Goal: Transaction & Acquisition: Purchase product/service

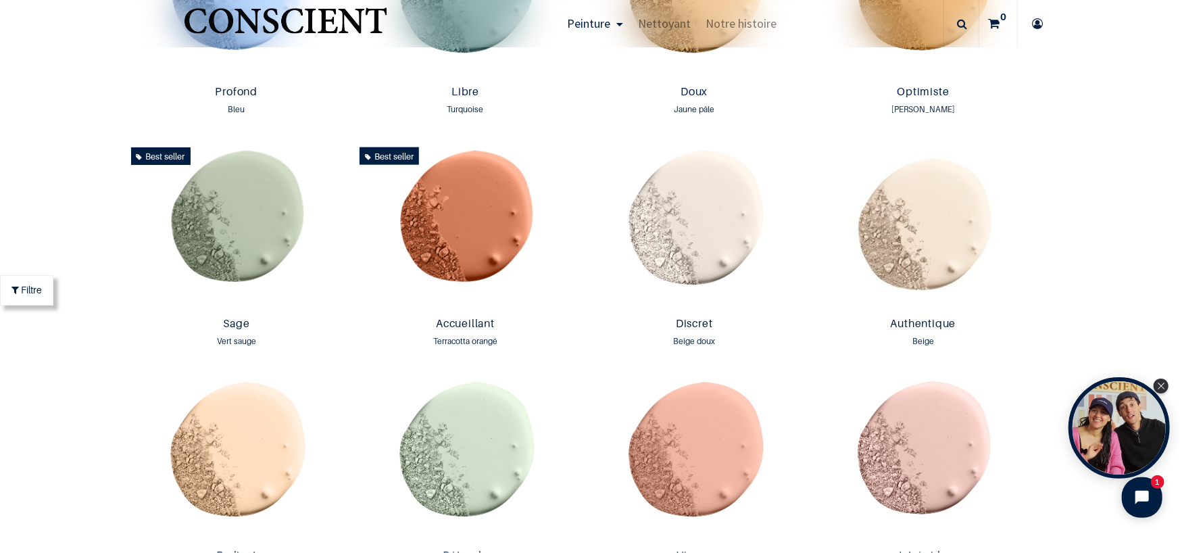
scroll to position [1149, 0]
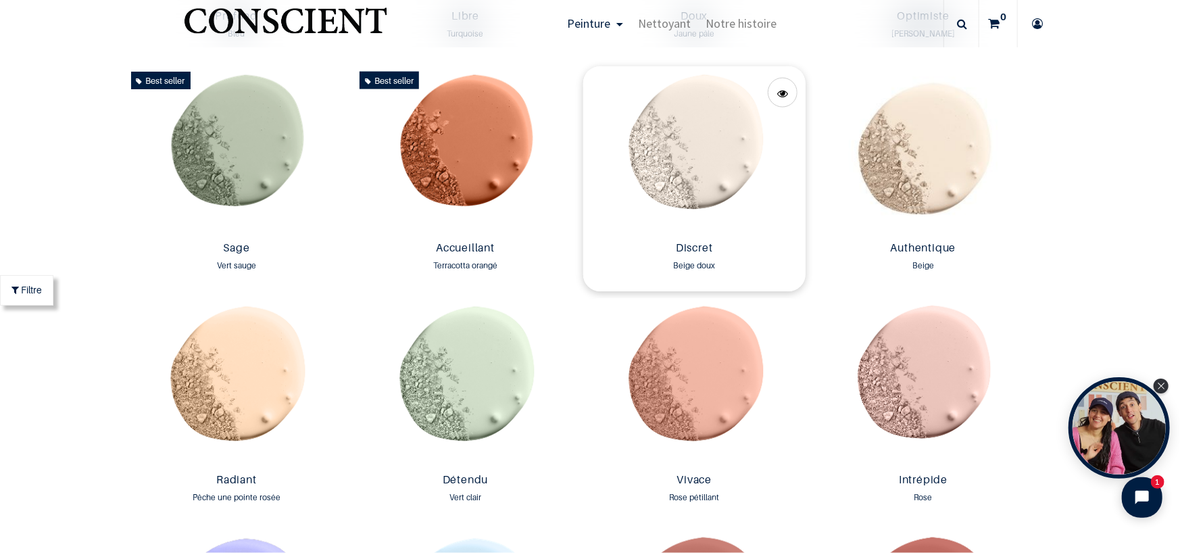
click at [676, 148] on img at bounding box center [694, 151] width 222 height 170
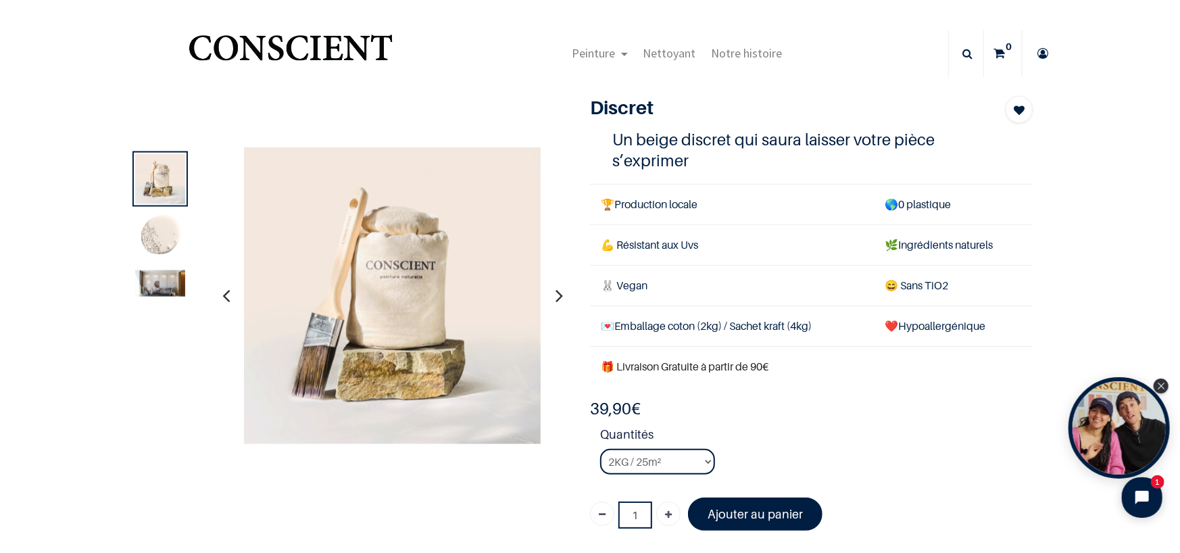
click at [555, 291] on icon "button" at bounding box center [558, 295] width 7 height 36
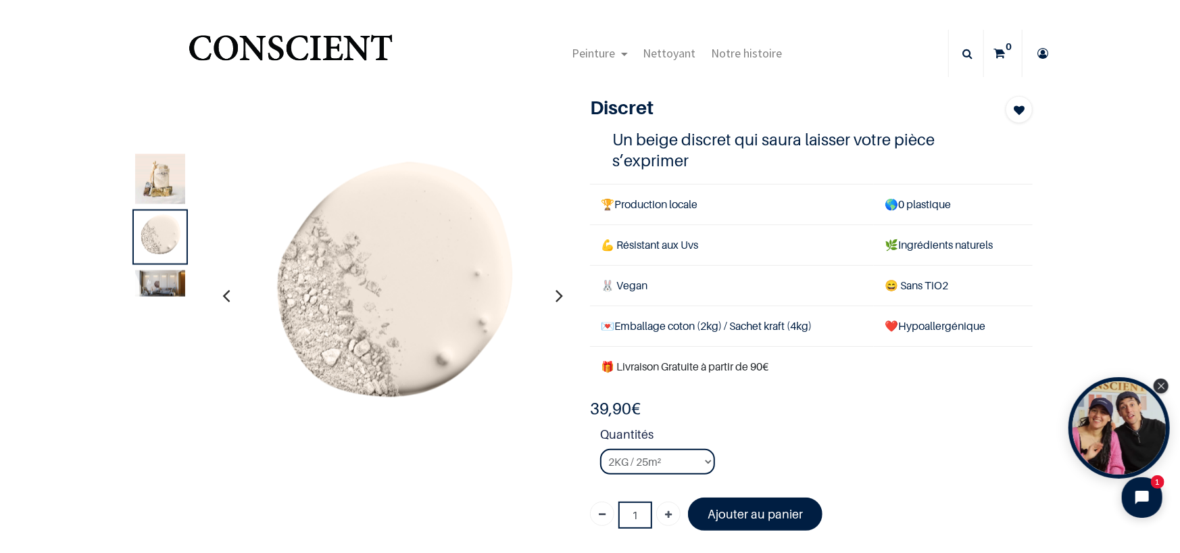
click at [555, 291] on icon "button" at bounding box center [558, 295] width 7 height 36
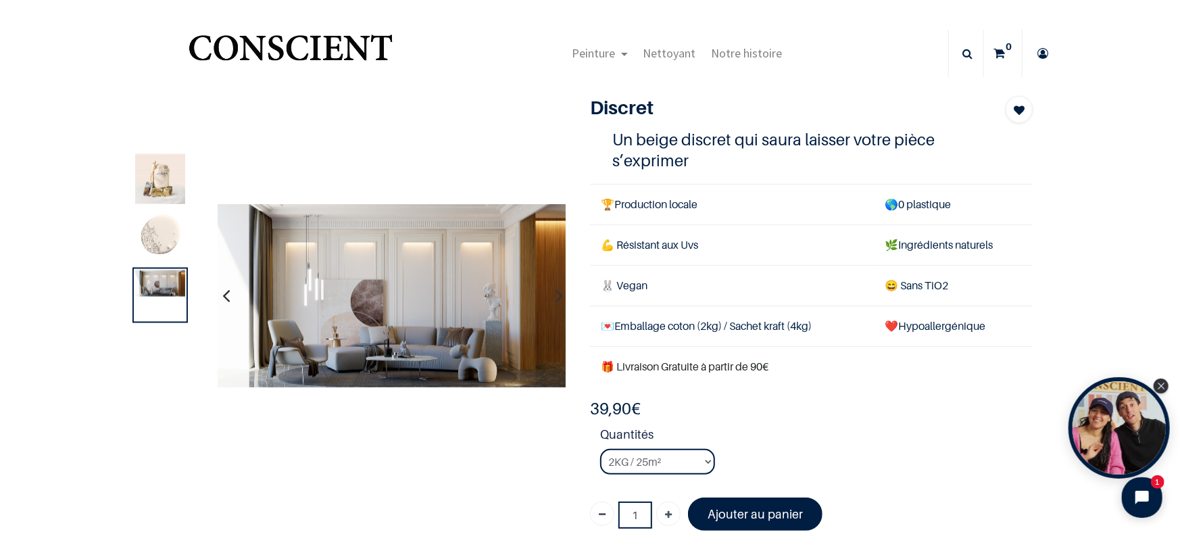
click at [555, 291] on icon "button" at bounding box center [558, 295] width 7 height 36
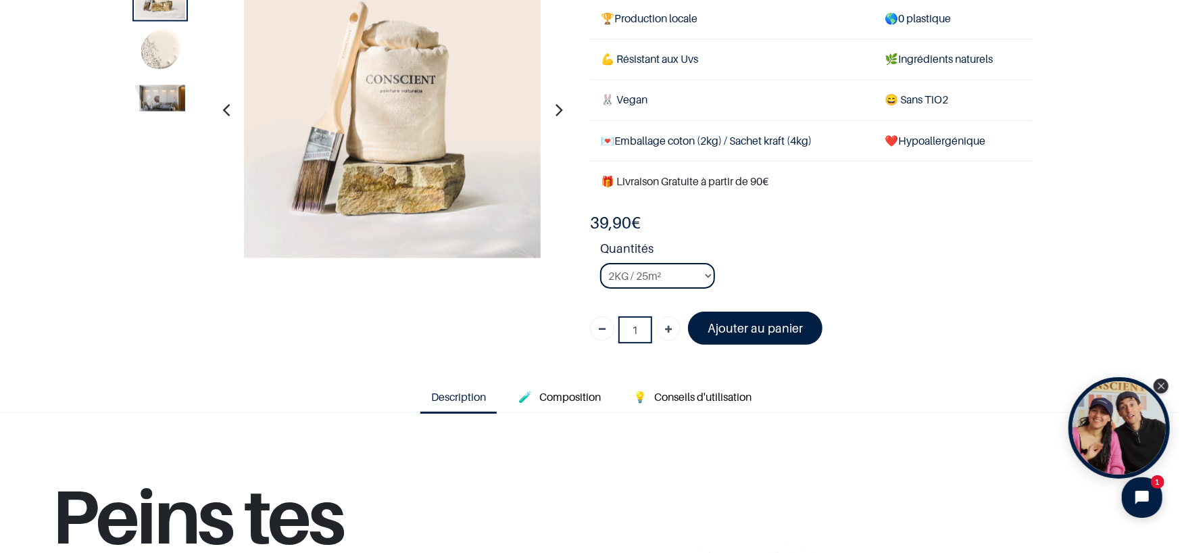
scroll to position [135, 0]
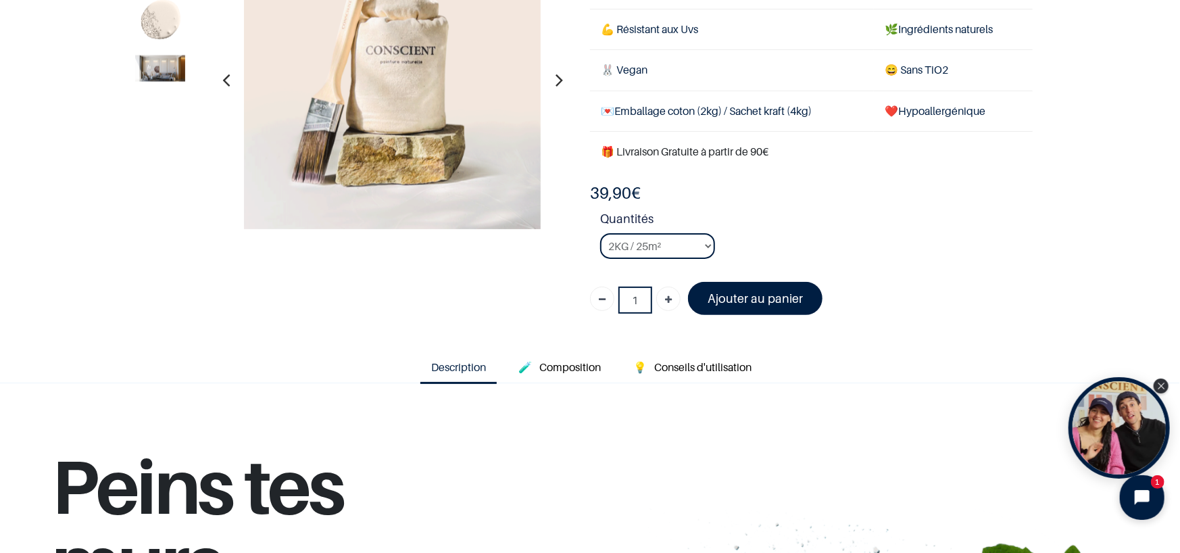
click at [1145, 490] on icon "Open chat widget" at bounding box center [1149, 497] width 21 height 21
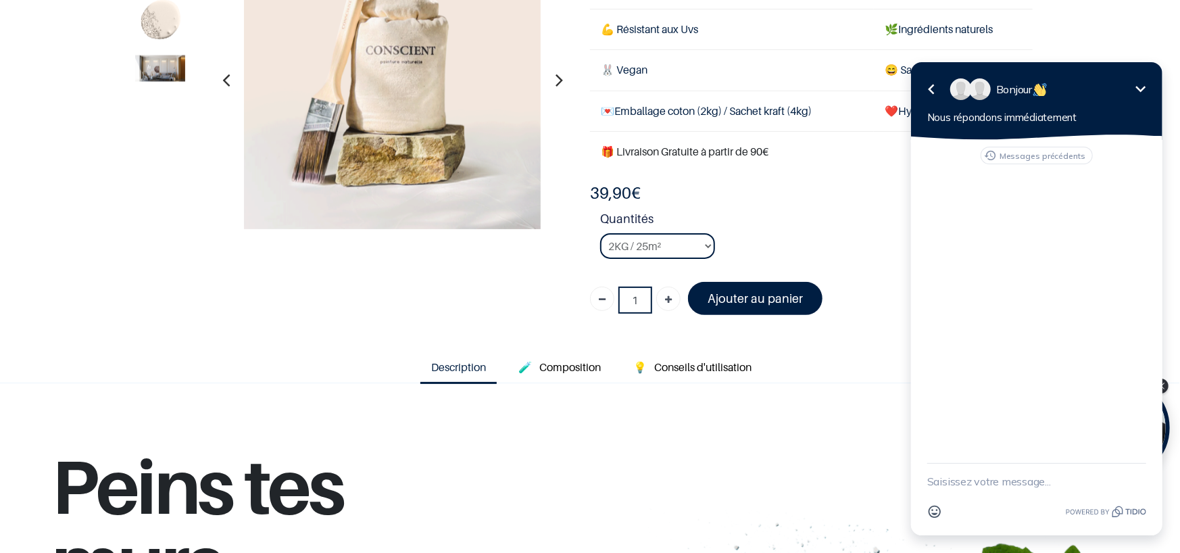
click at [928, 82] on icon "button" at bounding box center [930, 88] width 16 height 16
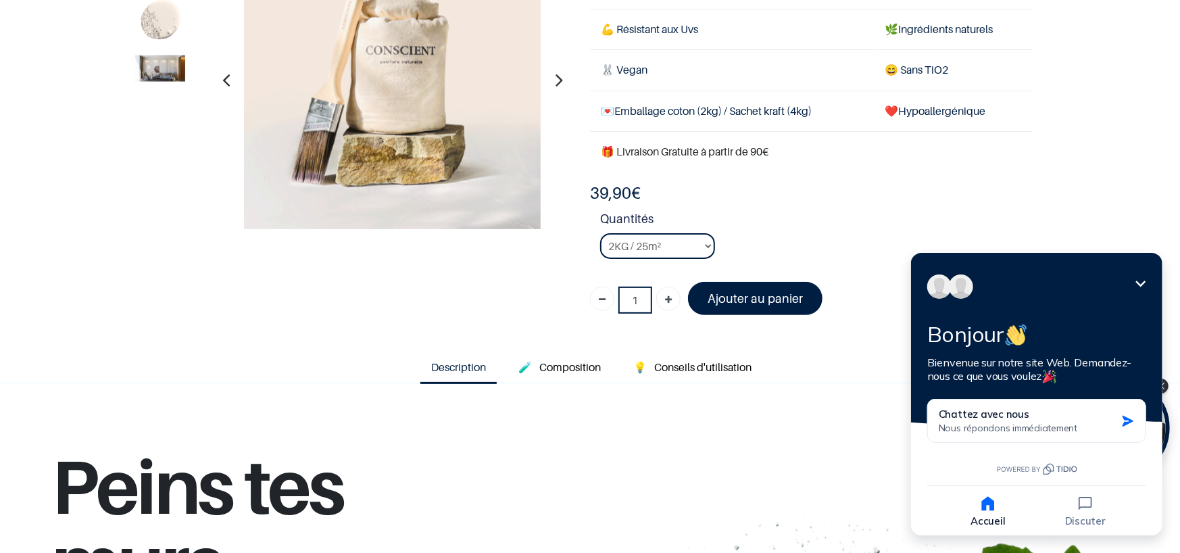
click at [703, 244] on select "2KG / 25m² 4KG / 50m² 8KG / 100m² Testeur" at bounding box center [657, 246] width 115 height 26
click at [600, 233] on select "2KG / 25m² 4KG / 50m² 8KG / 100m² Testeur" at bounding box center [657, 246] width 115 height 26
click at [490, 280] on div "1" at bounding box center [580, 102] width 926 height 445
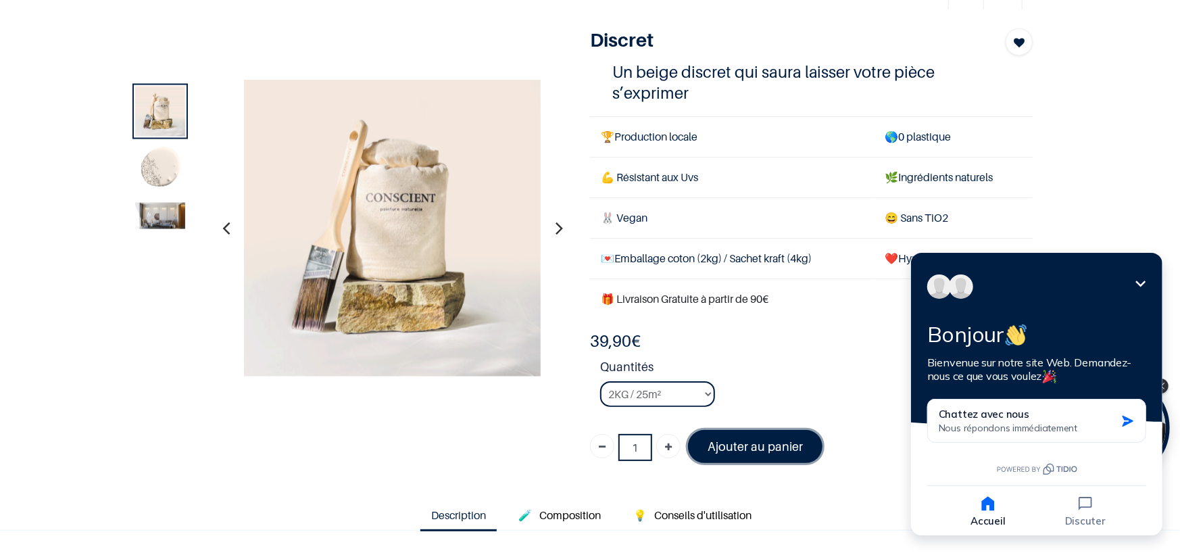
click at [770, 439] on font "Ajouter au panier" at bounding box center [754, 446] width 95 height 14
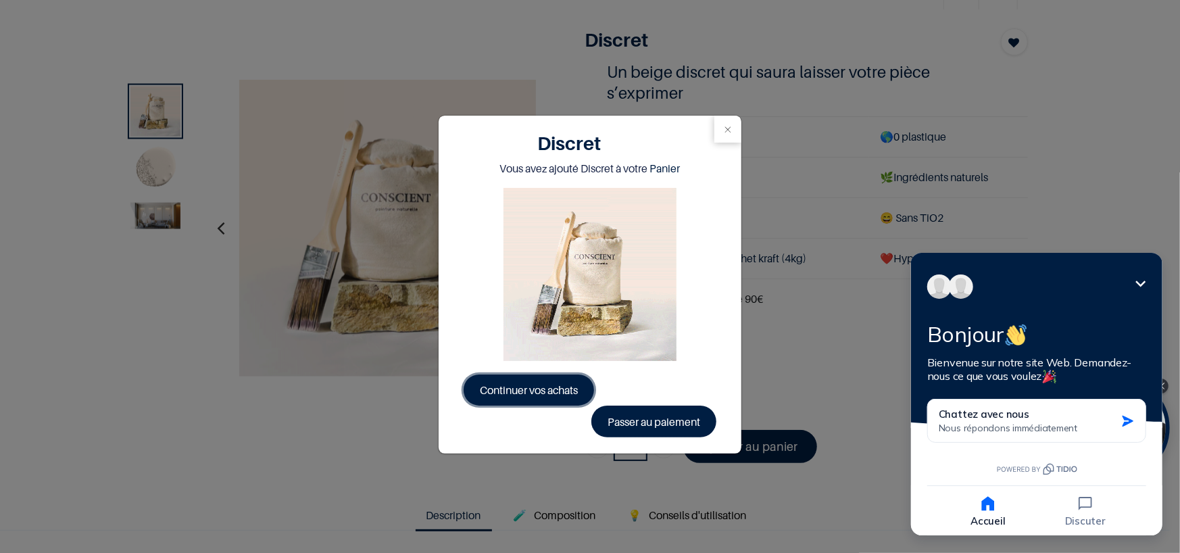
click at [545, 386] on span "Continuer vos achats" at bounding box center [529, 390] width 98 height 14
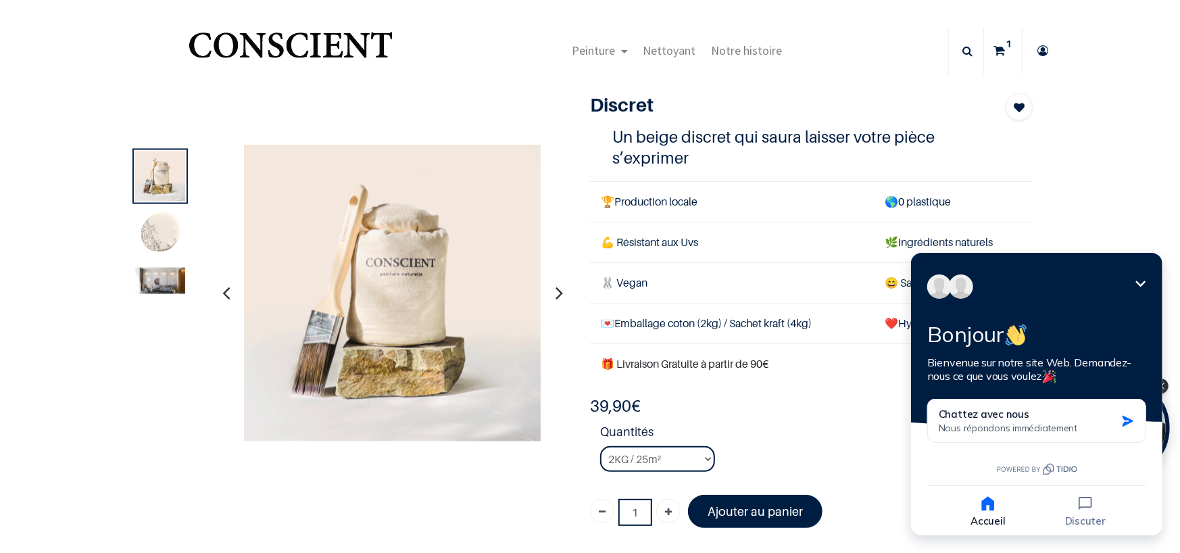
scroll to position [0, 0]
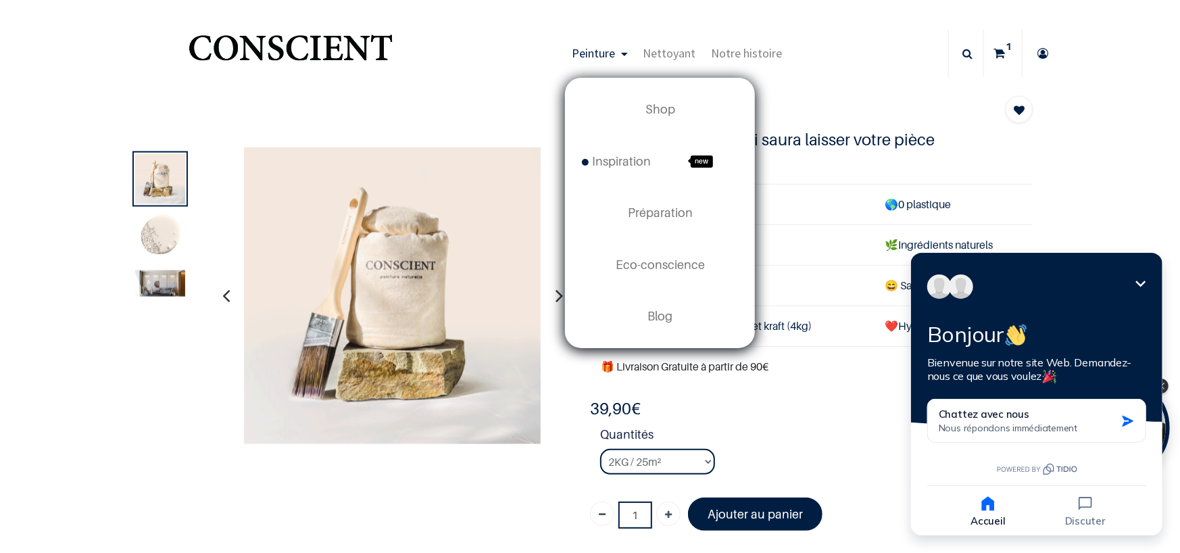
click at [594, 47] on span "Peinture" at bounding box center [593, 53] width 43 height 16
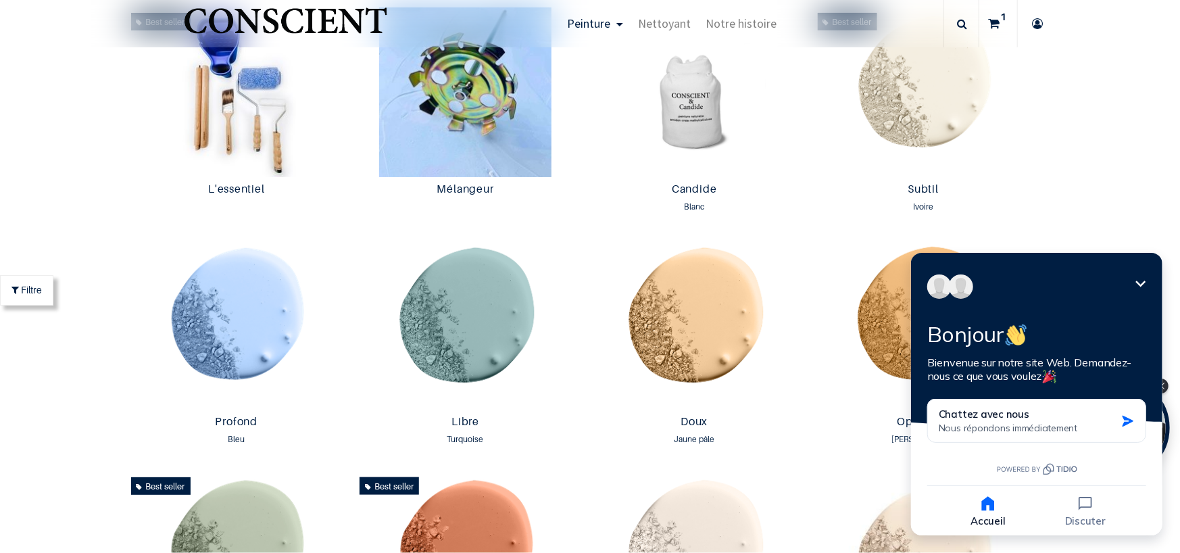
scroll to position [878, 0]
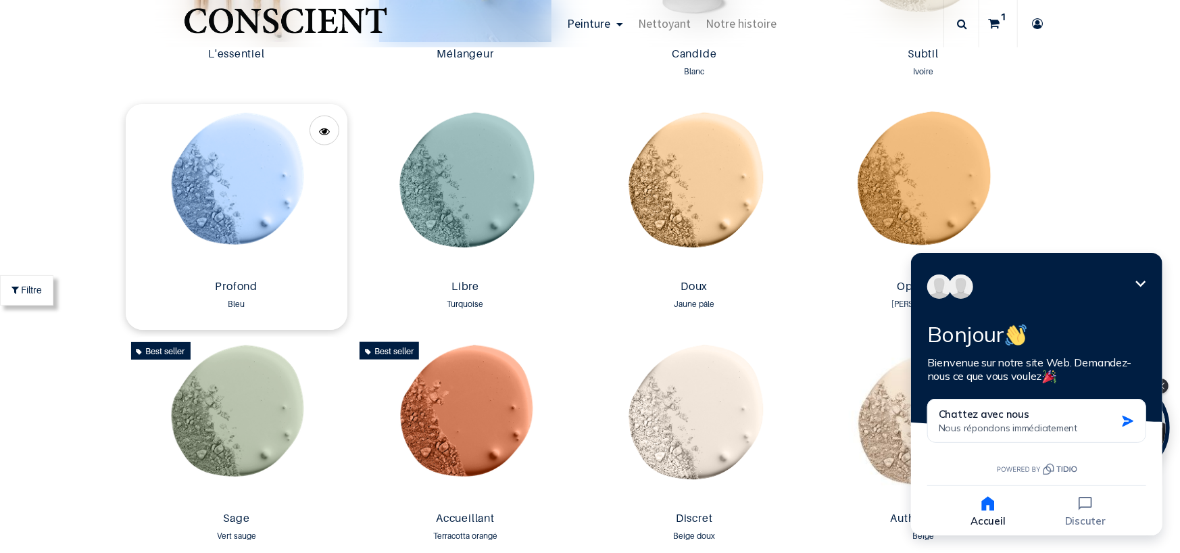
click at [239, 193] on img at bounding box center [237, 189] width 222 height 170
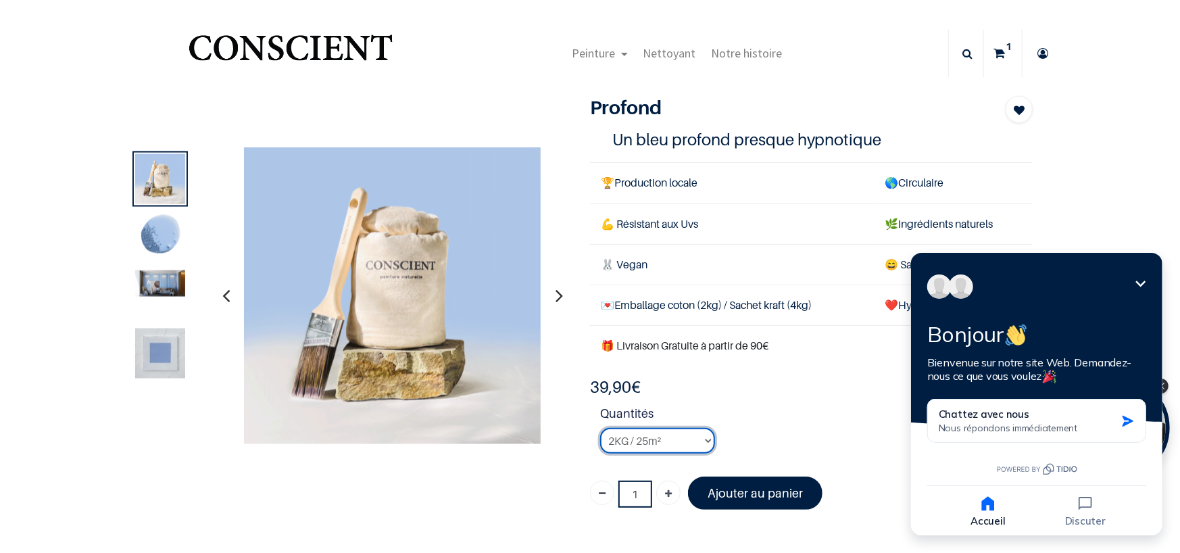
click at [703, 435] on select "2KG / 25m² 4KG / 50m² 8KG / 100m² Testeur" at bounding box center [657, 441] width 115 height 26
click at [789, 425] on strong "Quantités" at bounding box center [816, 416] width 432 height 24
click at [766, 487] on font "Ajouter au panier" at bounding box center [754, 493] width 95 height 14
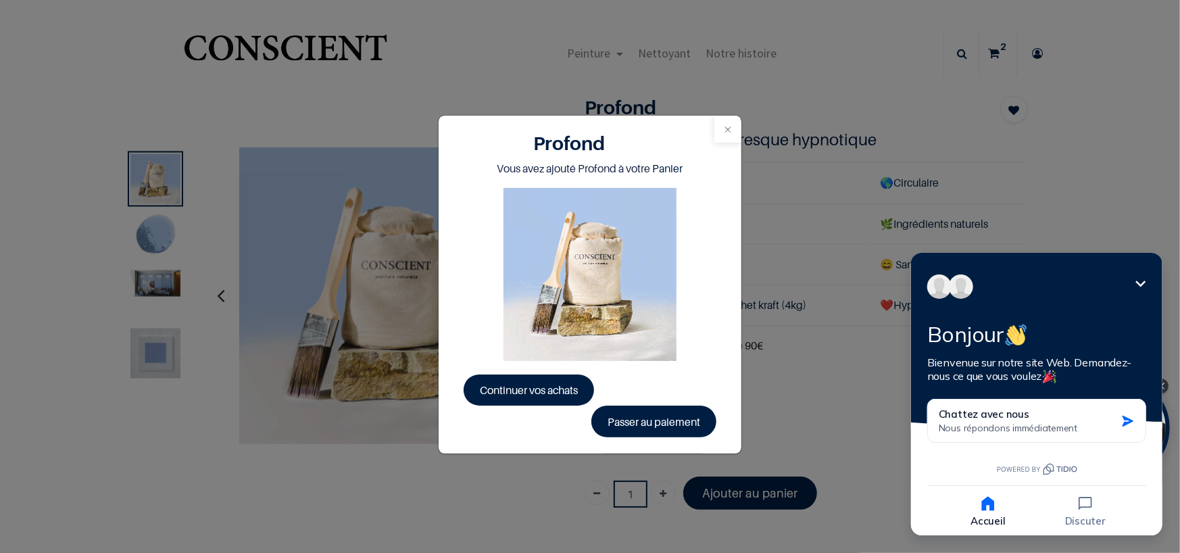
click at [723, 128] on button "Close" at bounding box center [727, 129] width 27 height 27
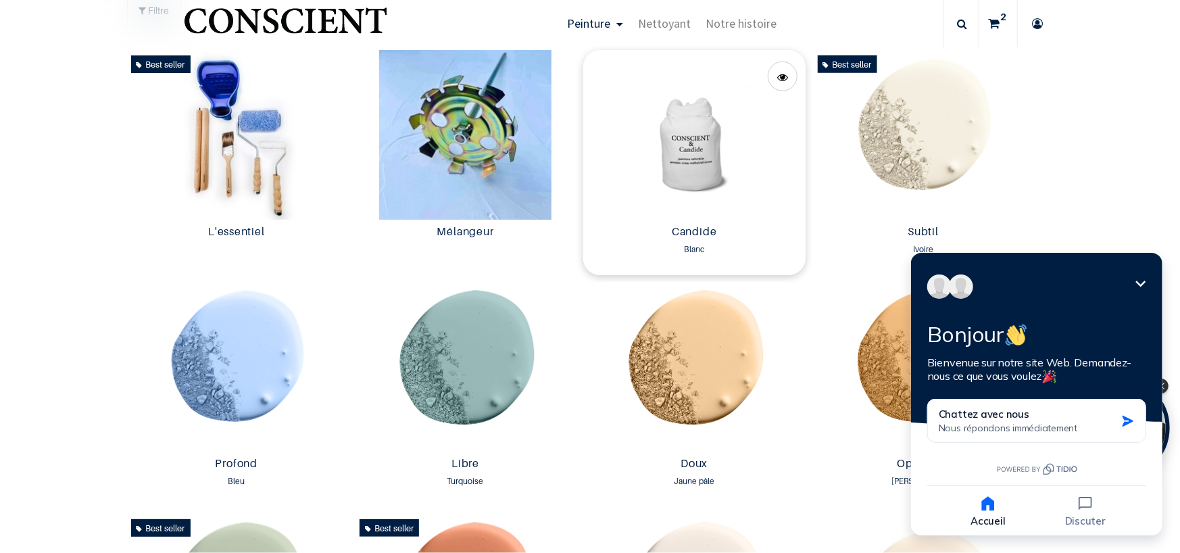
scroll to position [676, 0]
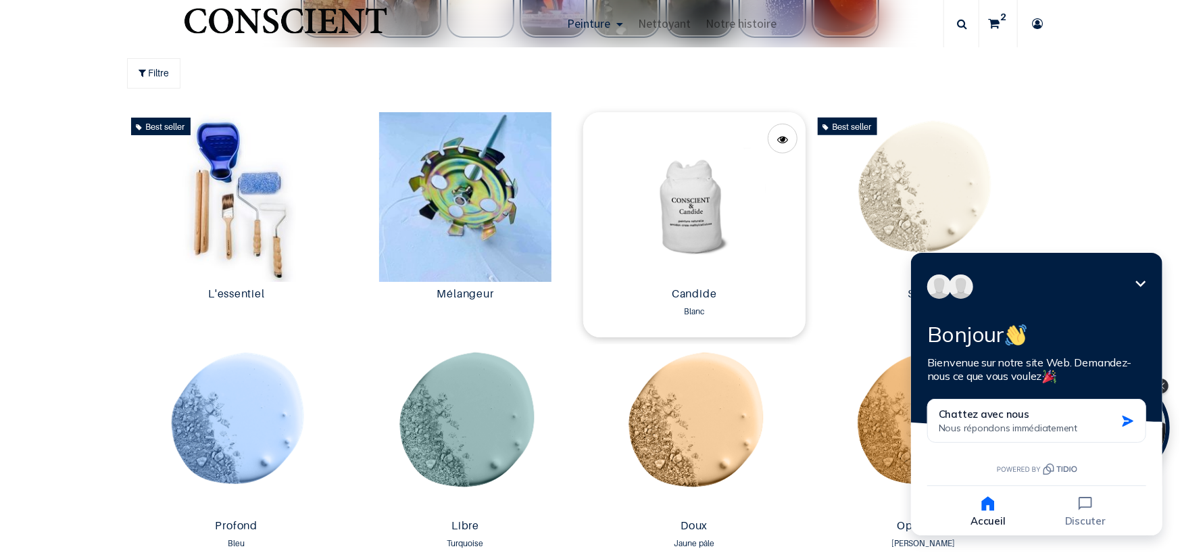
click at [682, 200] on img at bounding box center [694, 197] width 222 height 170
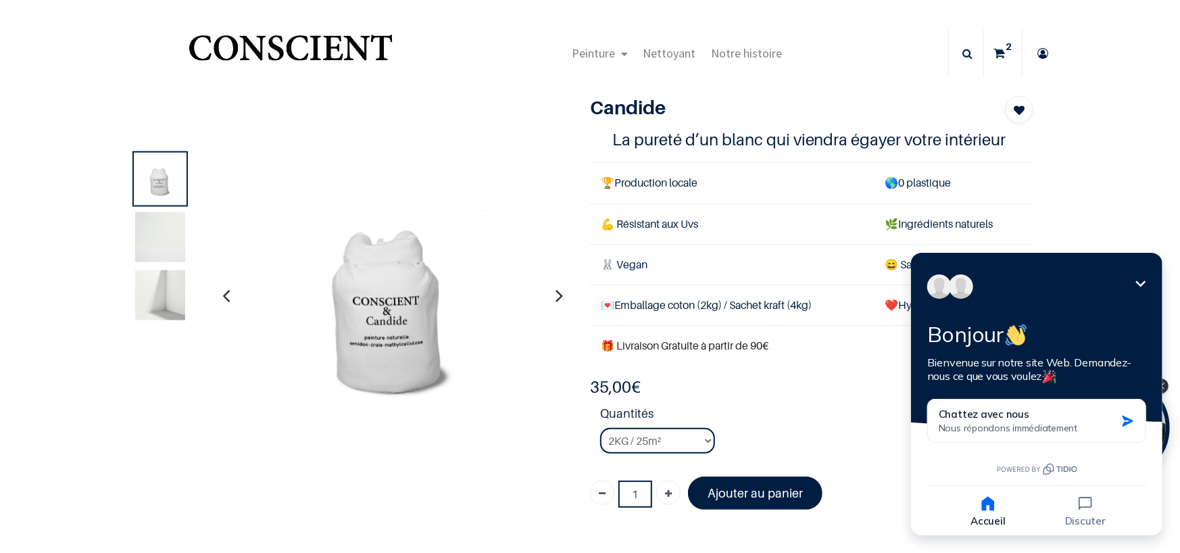
click at [555, 293] on icon "button" at bounding box center [558, 295] width 7 height 36
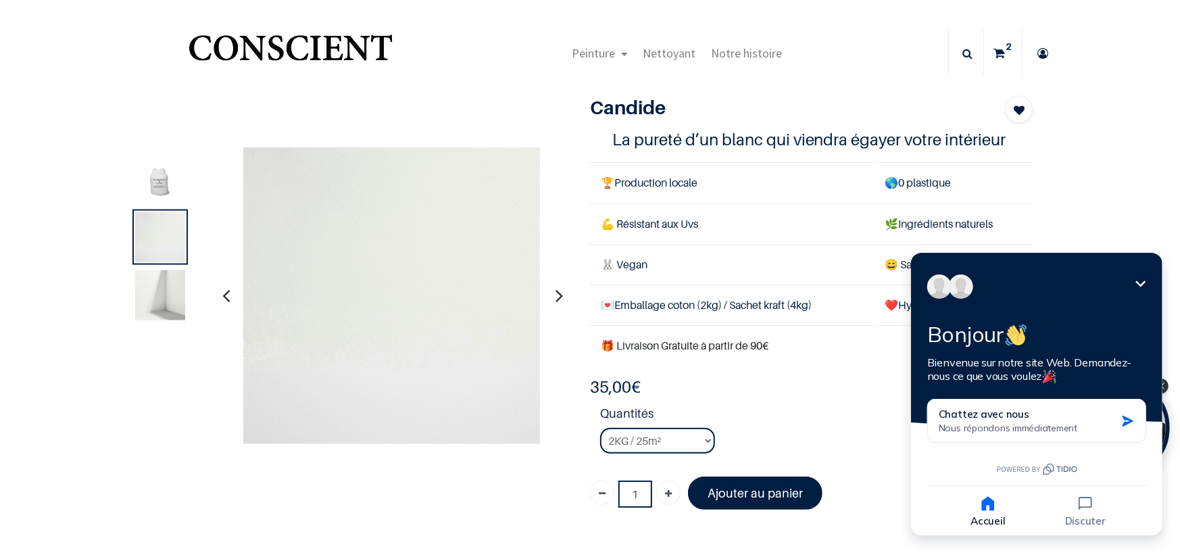
click at [555, 293] on icon "button" at bounding box center [558, 295] width 7 height 36
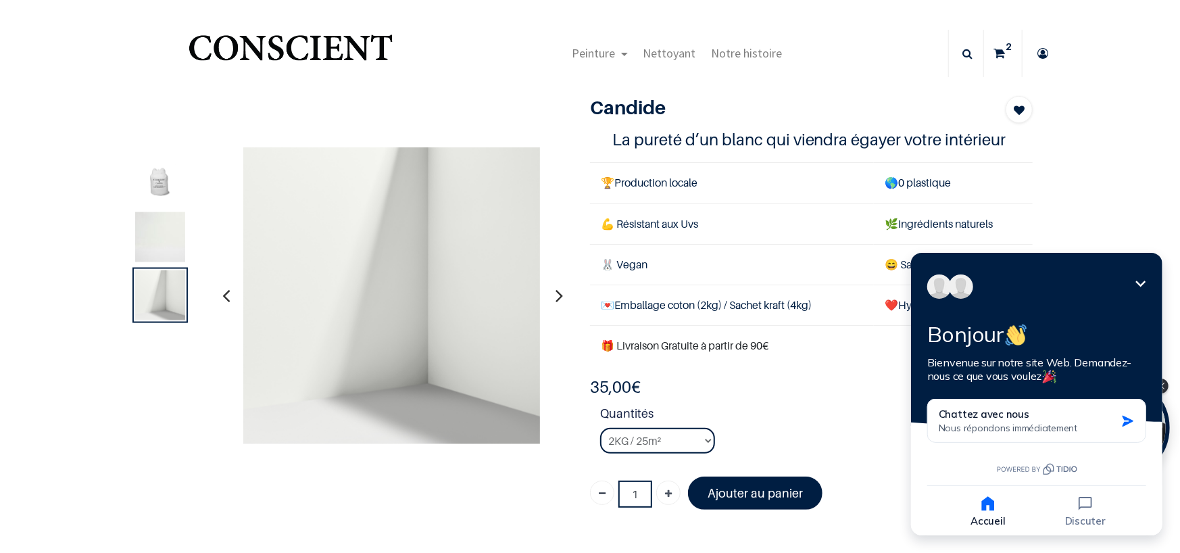
click at [555, 293] on icon "button" at bounding box center [558, 295] width 7 height 36
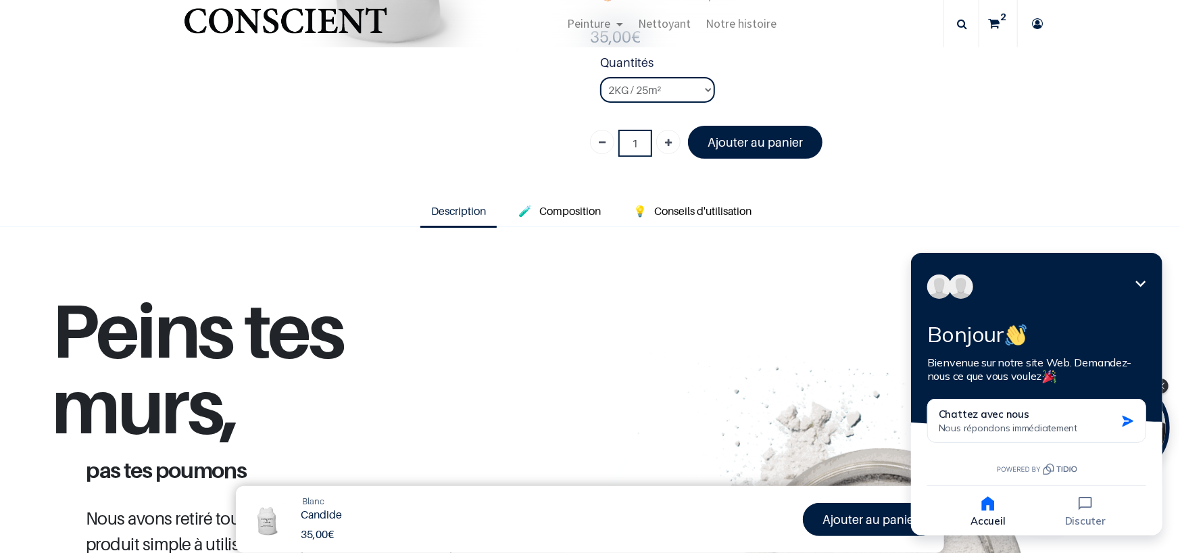
scroll to position [218, 0]
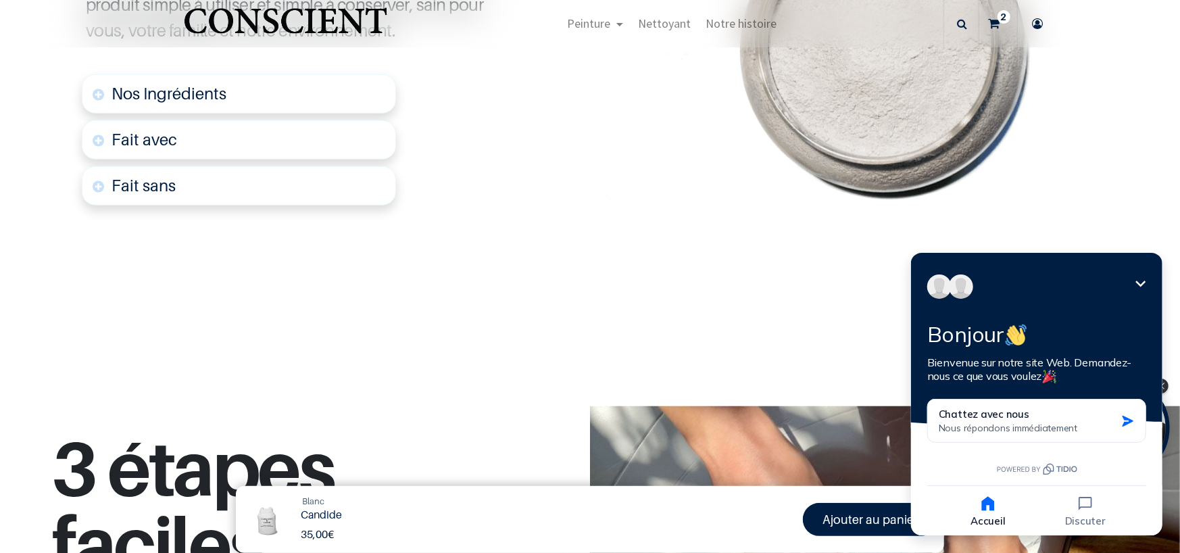
scroll to position [811, 0]
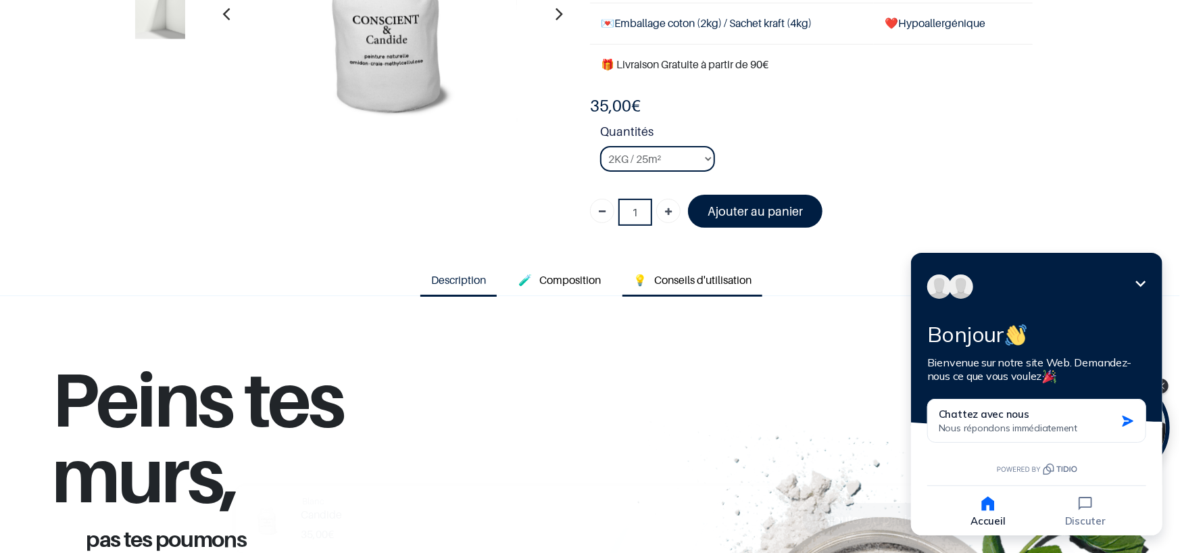
scroll to position [203, 0]
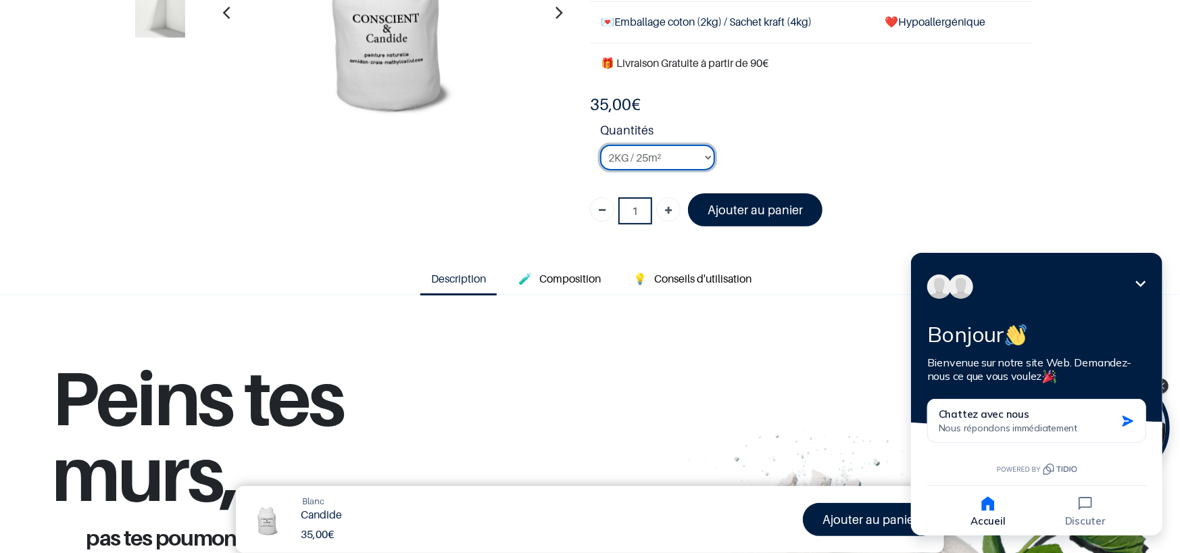
click at [697, 152] on select "2KG / 25m² 4KG / 50m² 8KG / 100m² Testeur" at bounding box center [657, 158] width 115 height 26
select select "3"
click at [600, 145] on select "2KG / 25m² 4KG / 50m² 8KG / 100m² Testeur" at bounding box center [657, 158] width 115 height 26
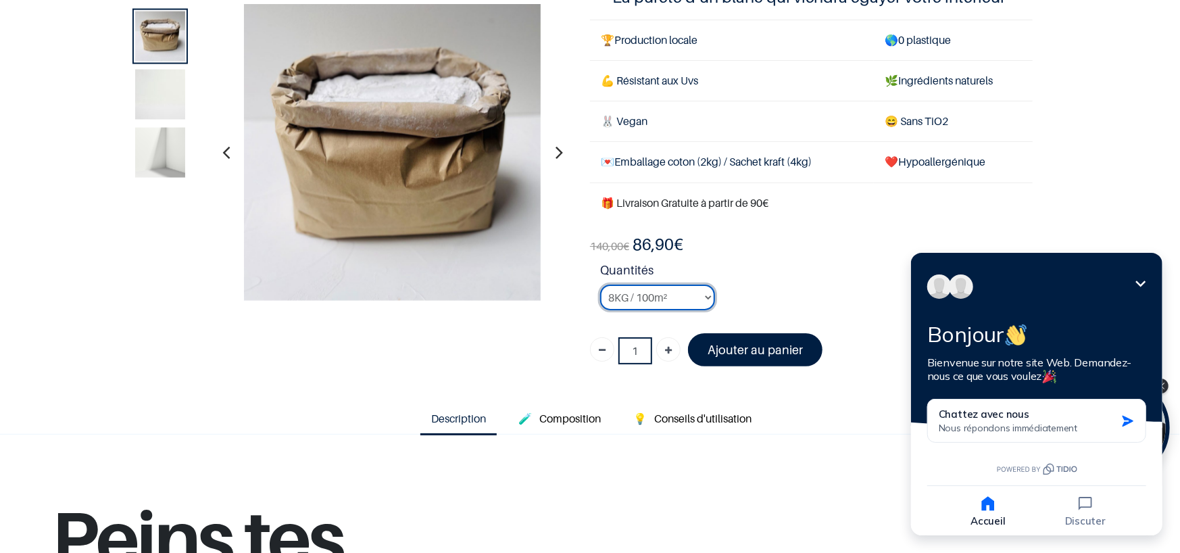
scroll to position [203, 0]
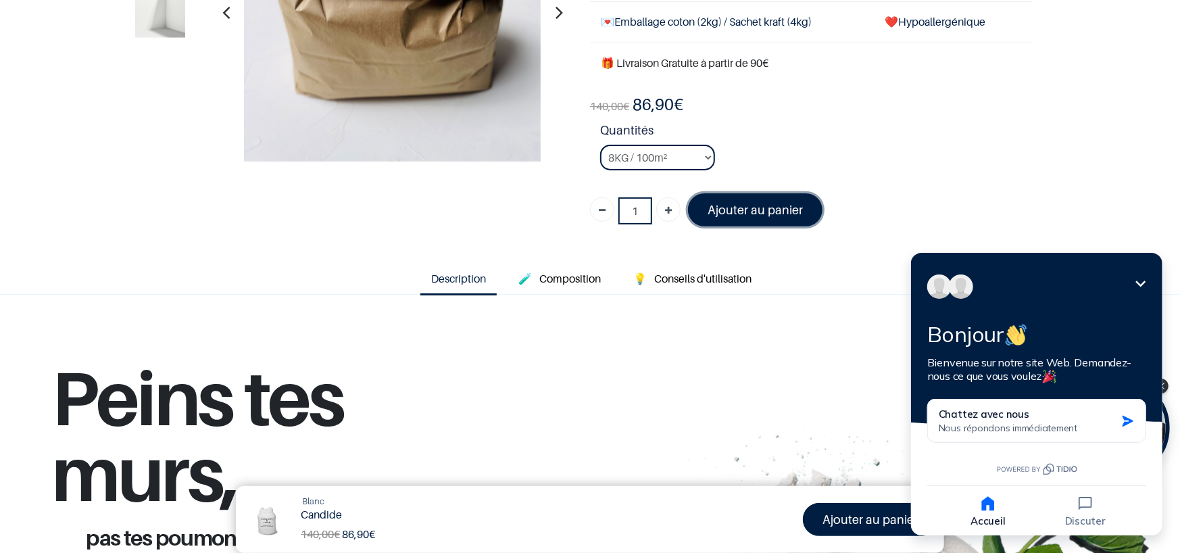
click at [743, 207] on font "Ajouter au panier" at bounding box center [754, 210] width 95 height 14
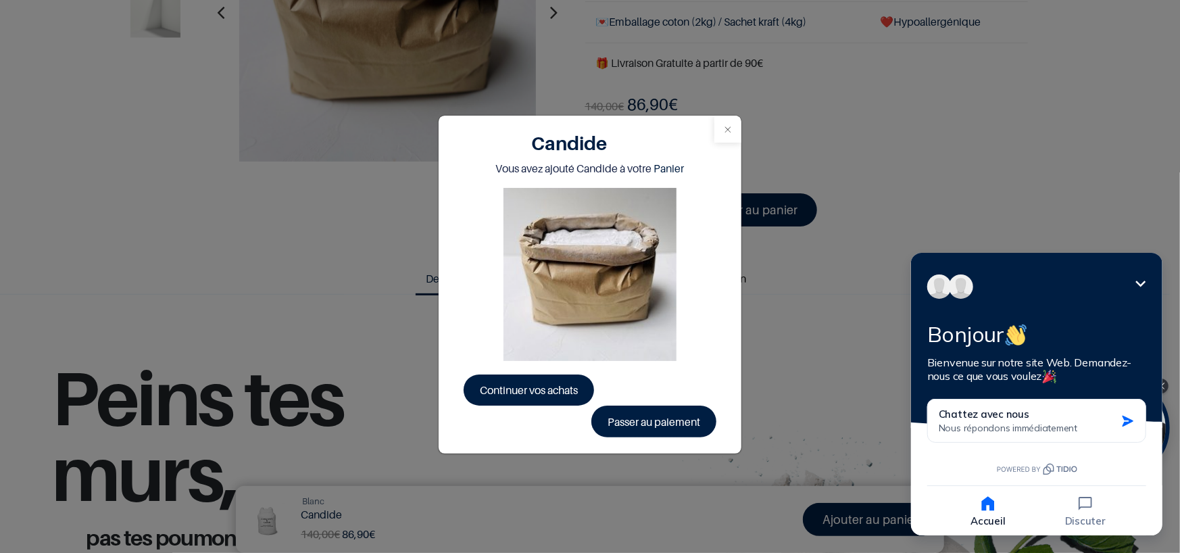
click at [732, 128] on button "Close" at bounding box center [727, 129] width 27 height 27
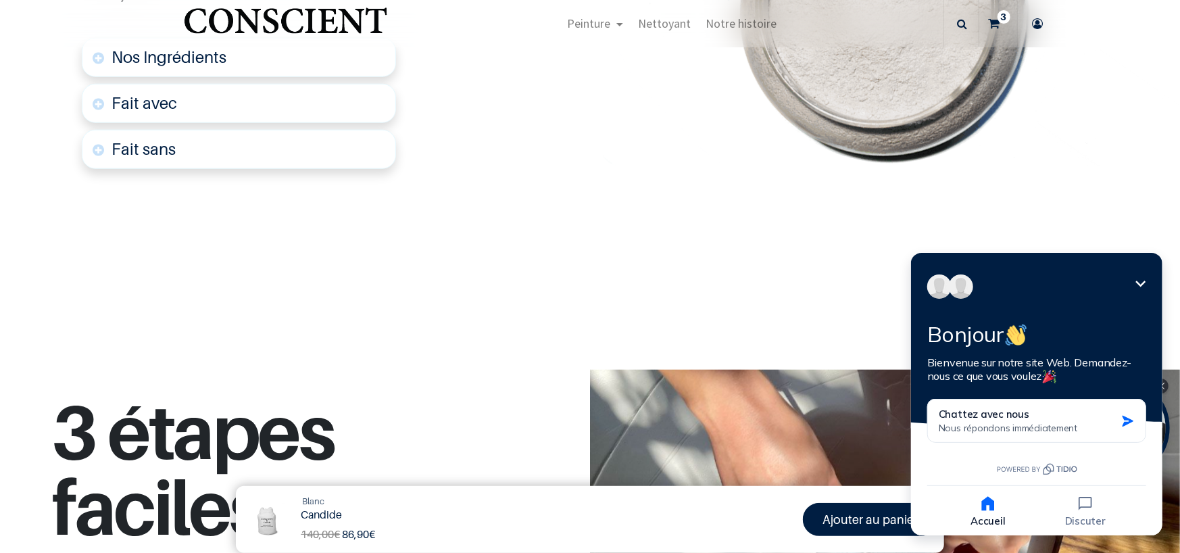
scroll to position [743, 0]
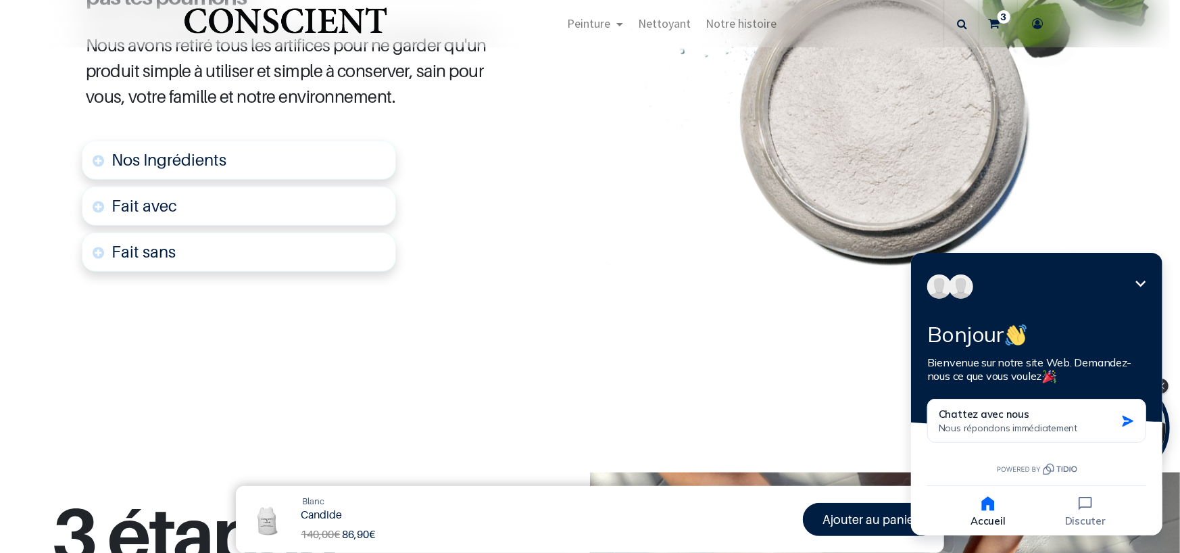
click at [1001, 17] on sup "3" at bounding box center [1003, 17] width 13 height 14
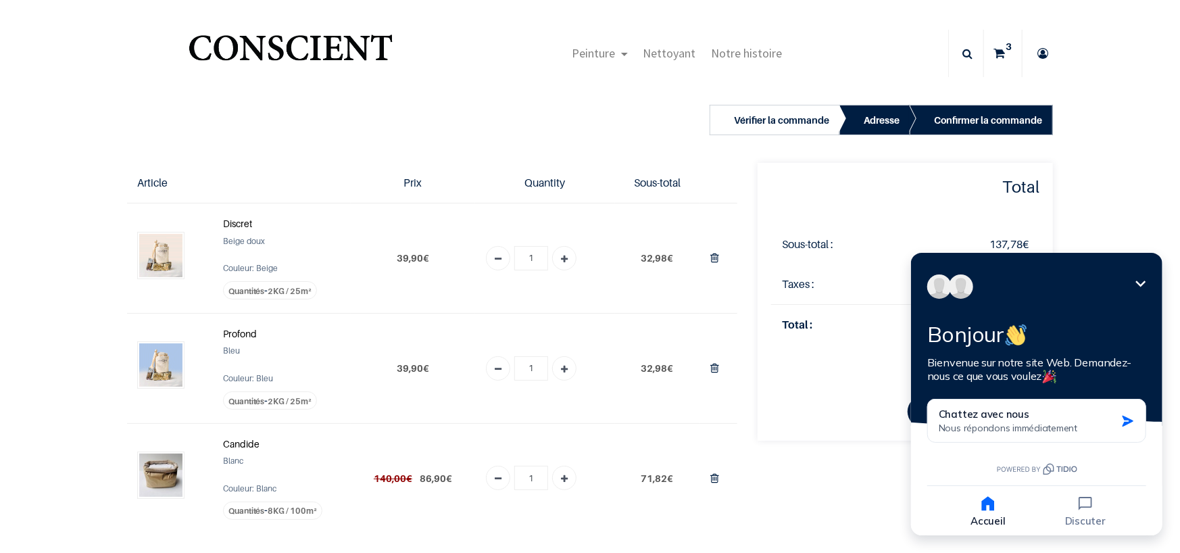
click at [1109, 182] on div "Vérifier la commande Adresse Confirmer la commande 1" at bounding box center [590, 426] width 1180 height 693
click at [0, 154] on div "Vérifier la commande Adresse Confirmer la commande 1" at bounding box center [590, 426] width 1180 height 693
click at [1145, 281] on icon "Réduire" at bounding box center [1140, 283] width 16 height 16
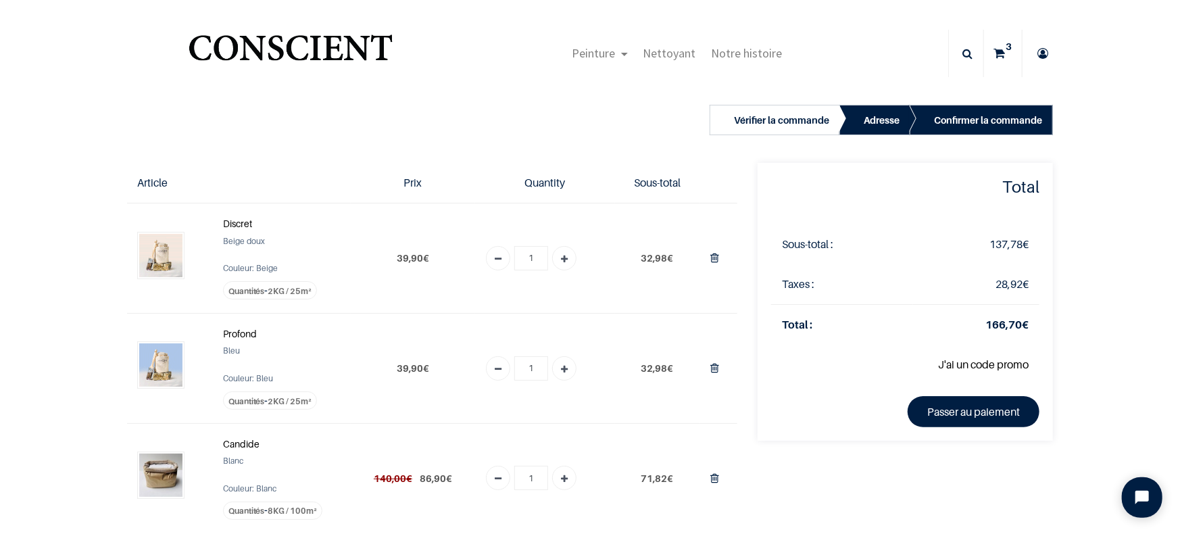
click at [23, 311] on div "Vérifier la commande Adresse Confirmer la commande 1" at bounding box center [590, 426] width 1180 height 693
click at [880, 47] on div "Peinture Shop Inspiration new Préparation Blog" at bounding box center [677, 53] width 543 height 47
